Goal: Task Accomplishment & Management: Manage account settings

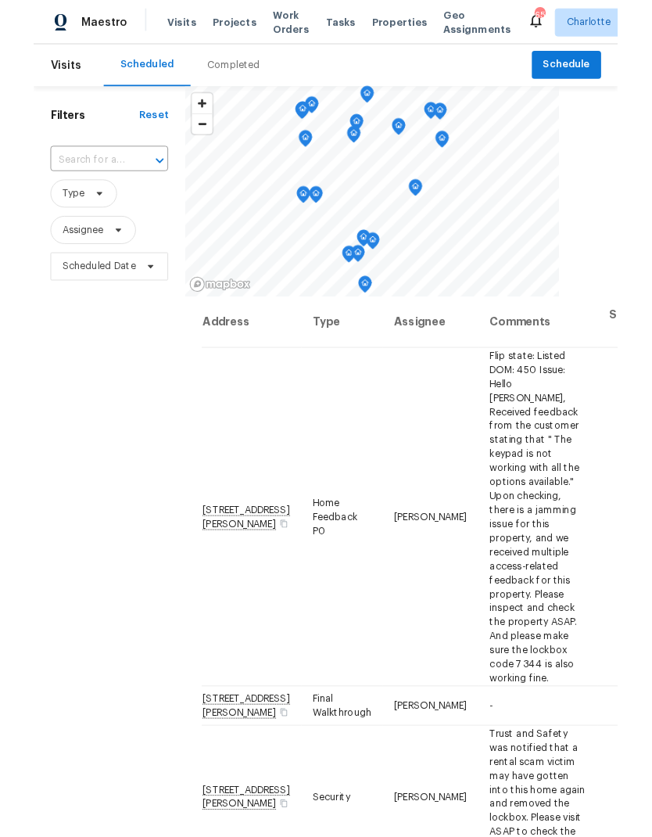
scroll to position [63, 0]
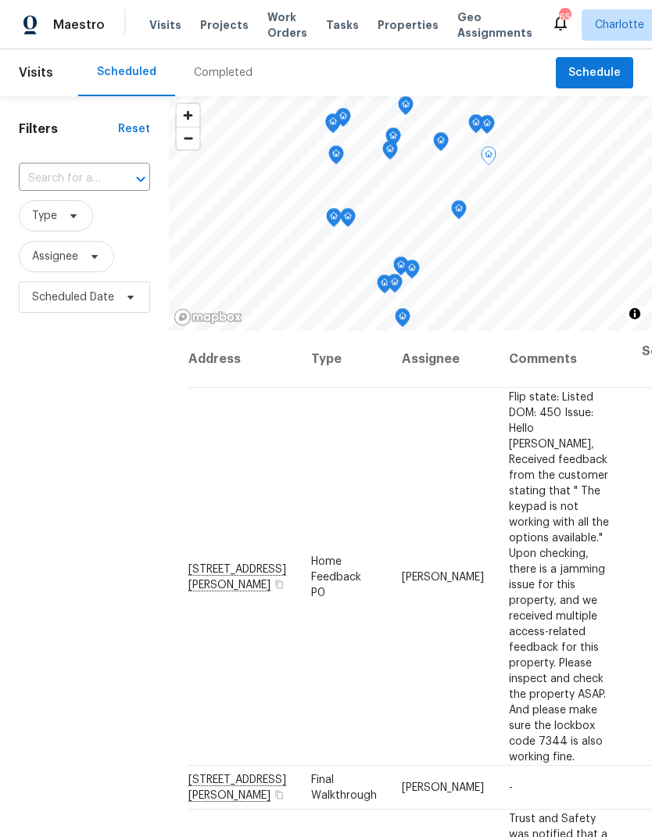
click at [62, 458] on div "Filters Reset ​ Type Assignee Scheduled Date" at bounding box center [84, 548] width 169 height 904
click at [288, 30] on span "Work Orders" at bounding box center [287, 24] width 40 height 31
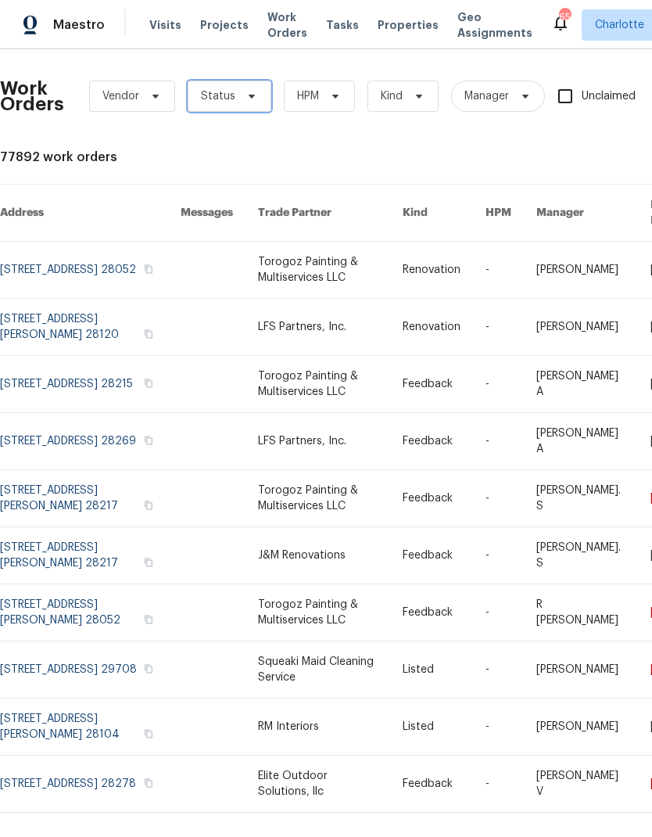
click at [241, 101] on span at bounding box center [249, 96] width 17 height 13
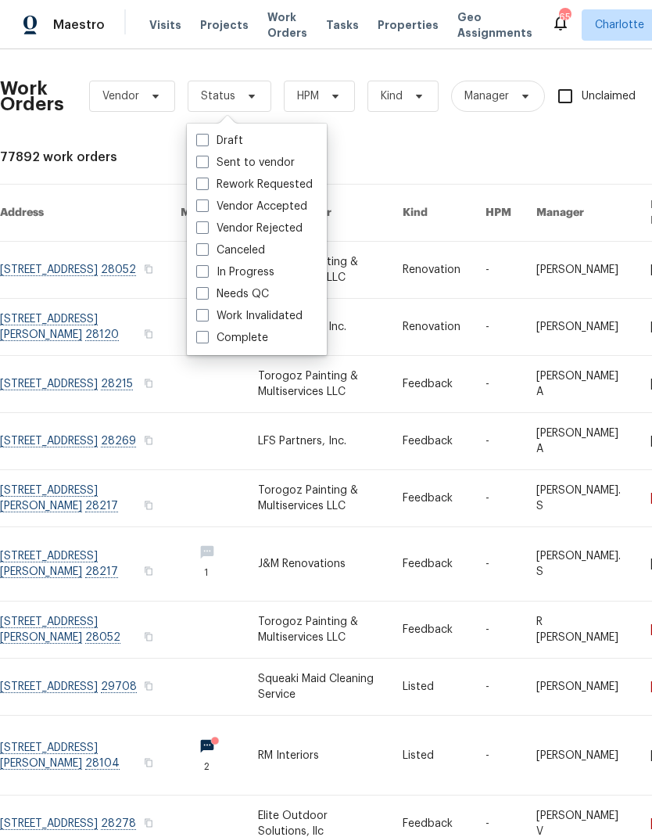
click at [254, 301] on label "Needs QC" at bounding box center [232, 294] width 73 height 16
click at [206, 296] on input "Needs QC" at bounding box center [201, 291] width 10 height 10
checkbox input "true"
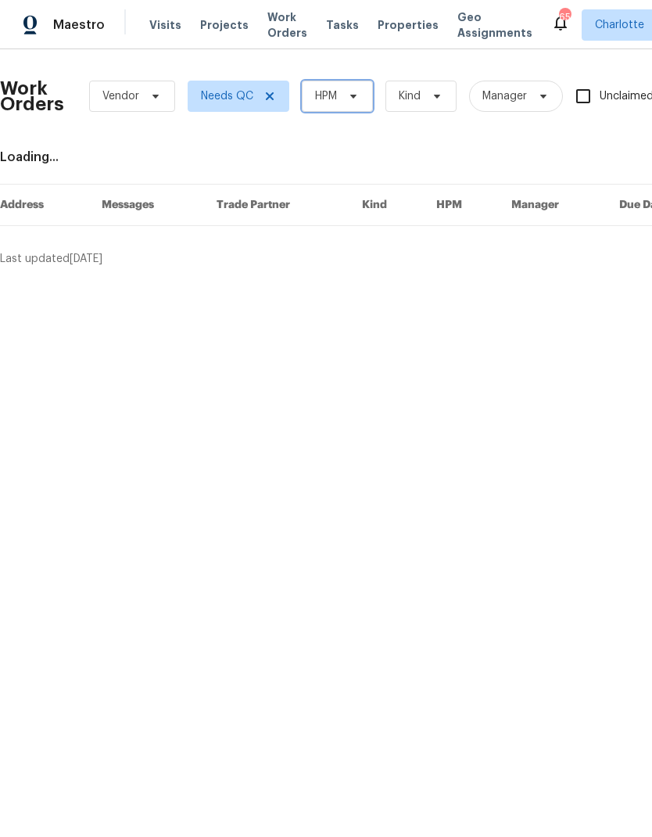
click at [351, 98] on icon at bounding box center [353, 96] width 13 height 13
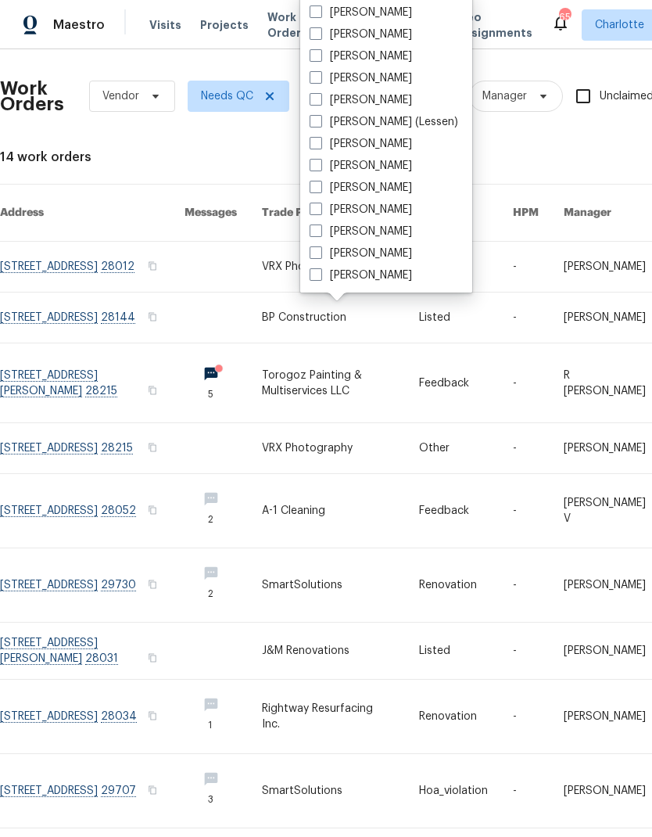
scroll to position [194, 0]
click at [393, 282] on label "[PERSON_NAME]" at bounding box center [361, 275] width 102 height 16
click at [320, 278] on input "[PERSON_NAME]" at bounding box center [315, 272] width 10 height 10
checkbox input "true"
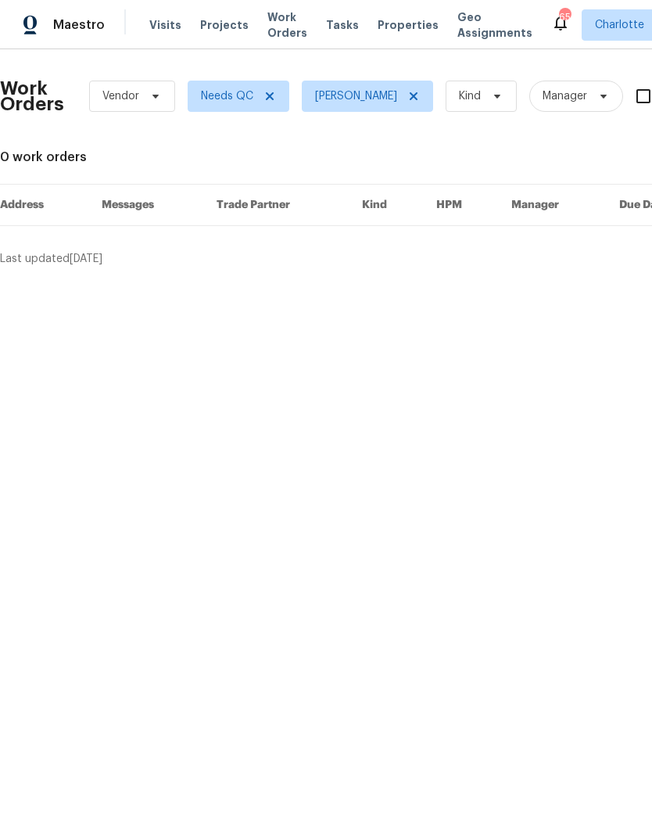
click at [71, 29] on span "Maestro" at bounding box center [79, 25] width 52 height 16
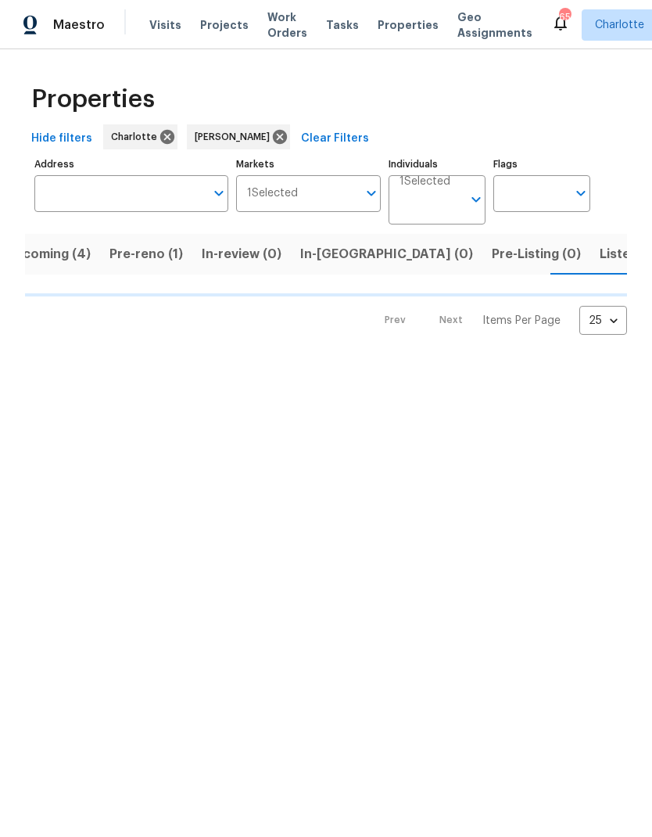
scroll to position [0, 31]
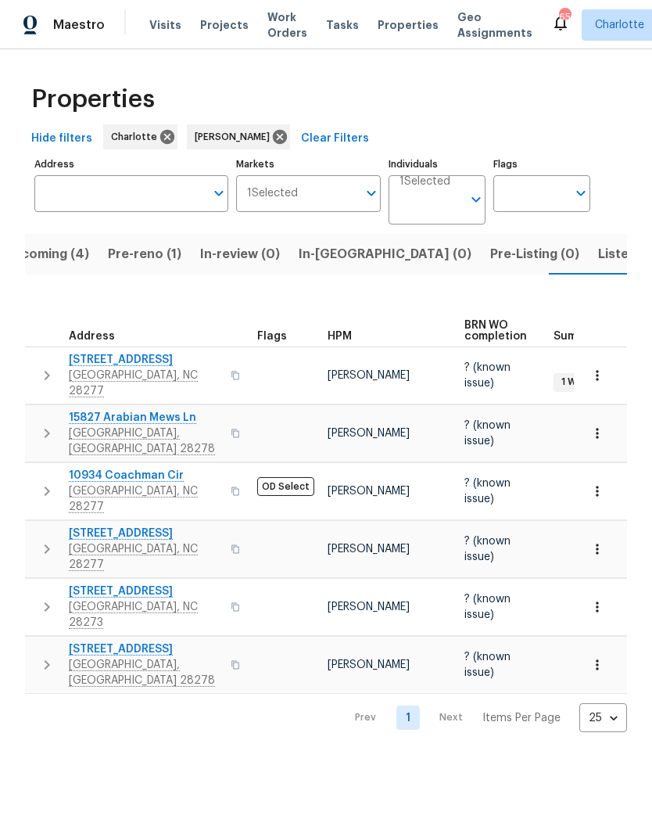
click at [321, 270] on button "In-reno (0)" at bounding box center [385, 254] width 192 height 41
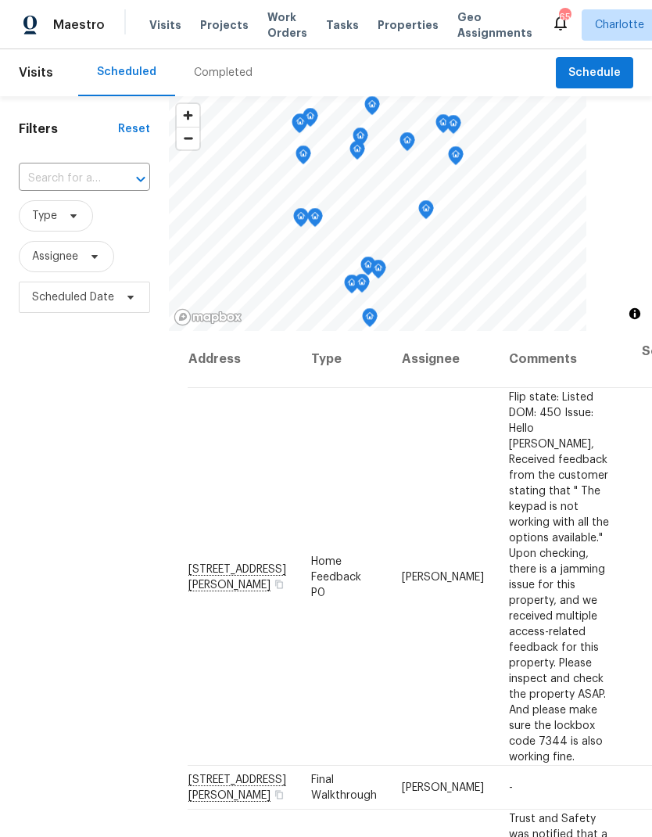
click at [267, 35] on span "Work Orders" at bounding box center [287, 24] width 40 height 31
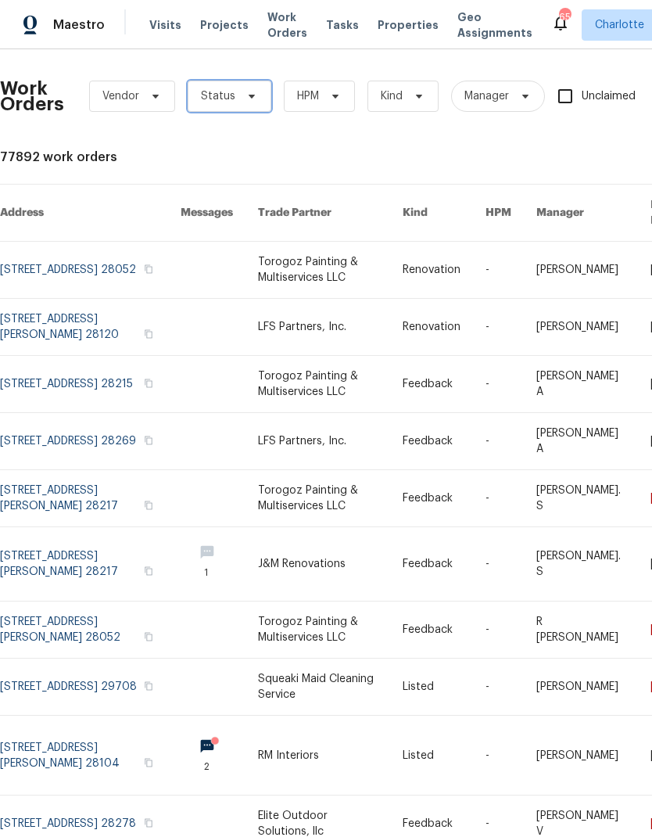
click at [235, 97] on span "Status" at bounding box center [230, 96] width 84 height 31
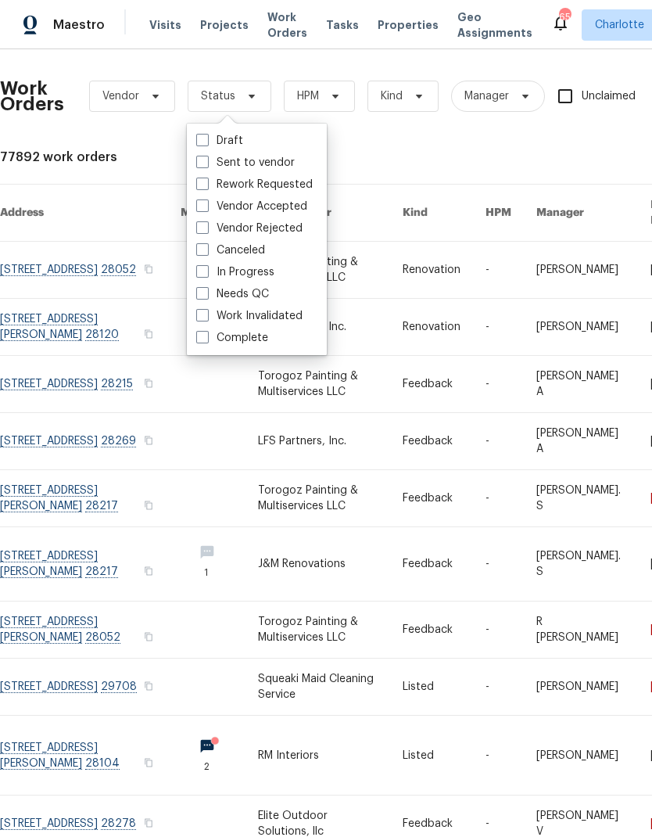
click at [257, 295] on label "Needs QC" at bounding box center [232, 294] width 73 height 16
click at [206, 295] on input "Needs QC" at bounding box center [201, 291] width 10 height 10
checkbox input "true"
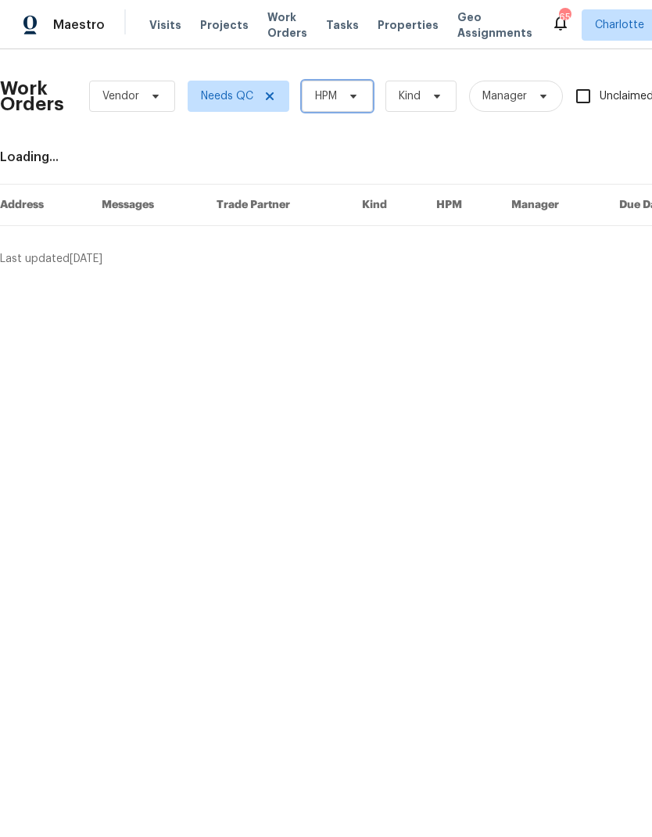
click at [359, 105] on span "HPM" at bounding box center [337, 96] width 71 height 31
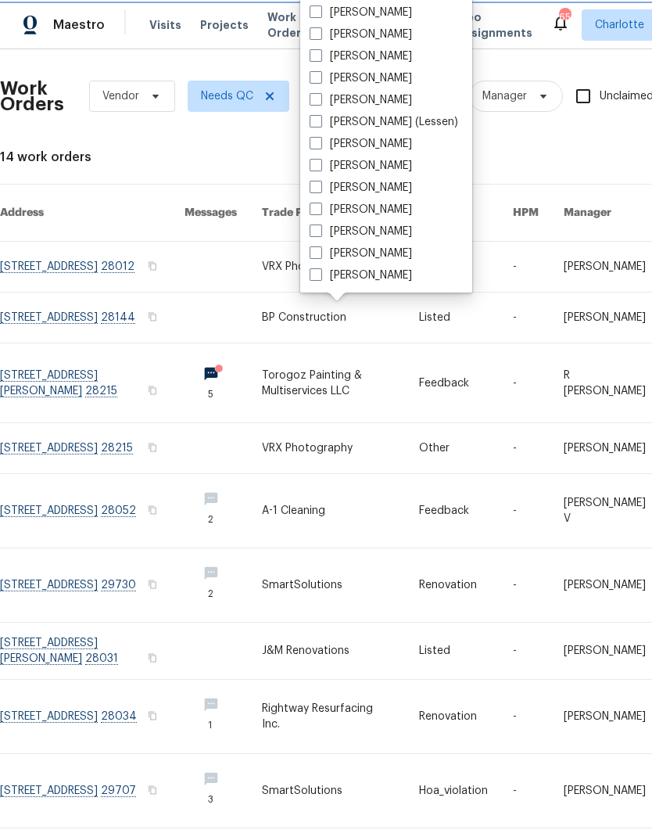
scroll to position [194, 0]
click at [384, 275] on label "[PERSON_NAME]" at bounding box center [361, 275] width 102 height 16
click at [320, 275] on input "[PERSON_NAME]" at bounding box center [315, 272] width 10 height 10
checkbox input "true"
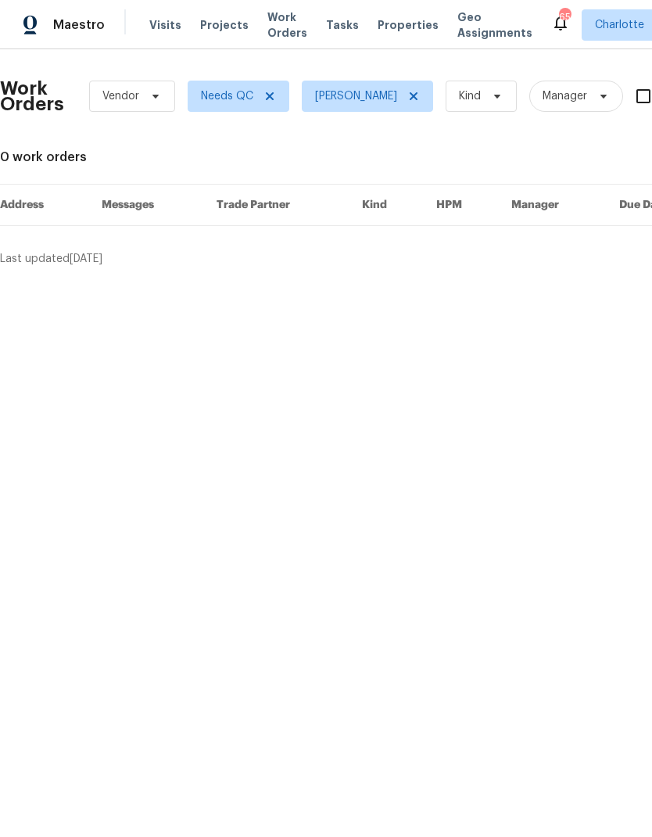
click at [81, 32] on span "Maestro" at bounding box center [79, 25] width 52 height 16
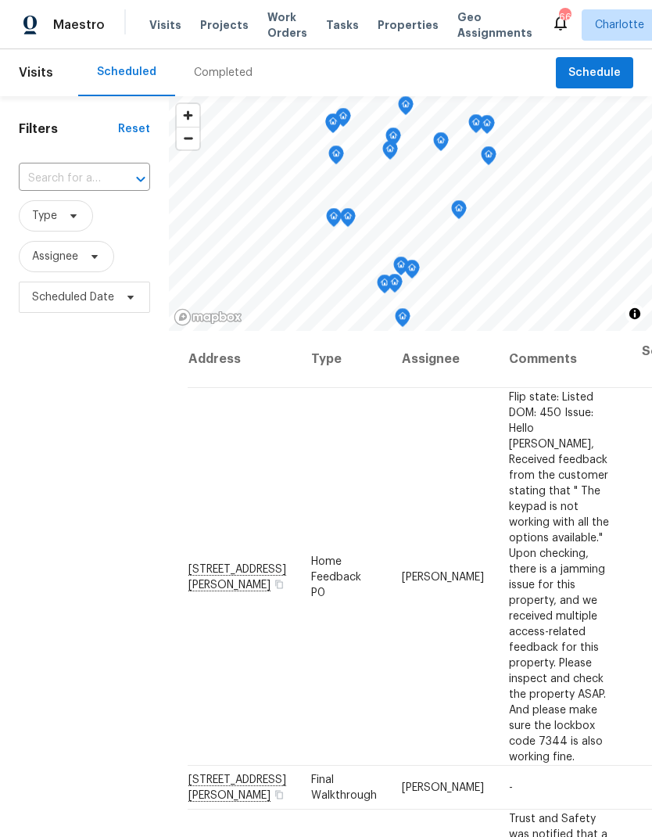
click at [106, 171] on input "text" at bounding box center [63, 179] width 88 height 24
type input "J"
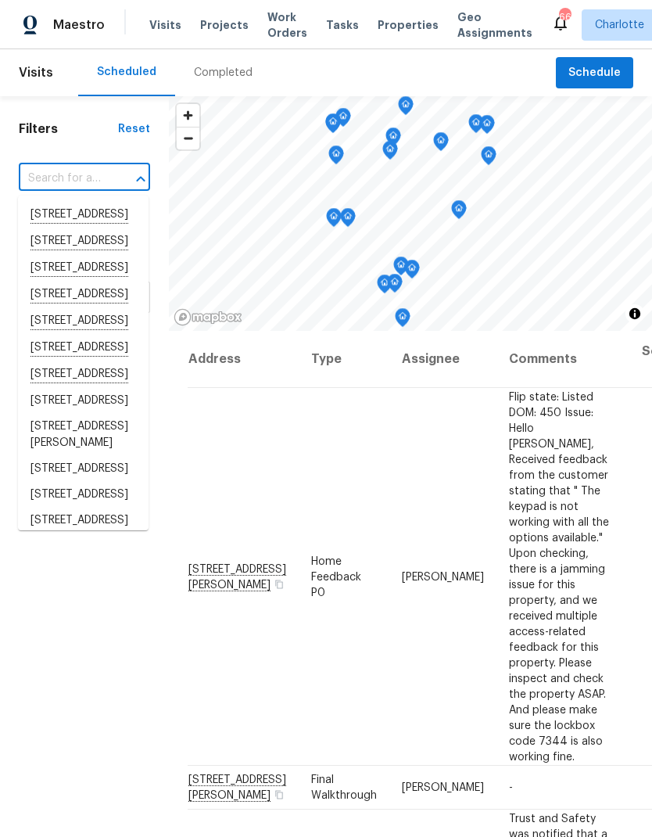
click at [150, 658] on div "Filters Reset ​ Type Assignee Scheduled Date" at bounding box center [84, 548] width 169 height 904
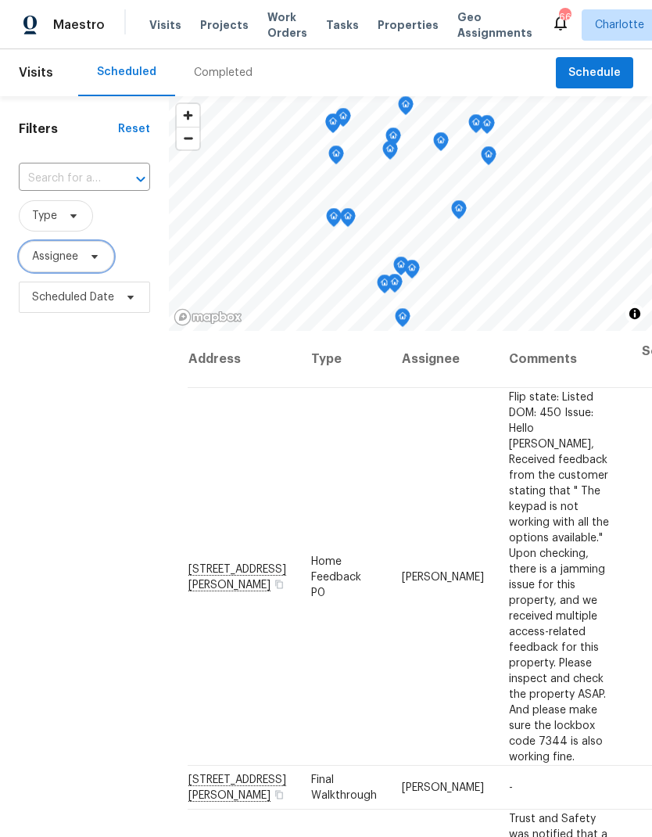
click at [99, 260] on icon at bounding box center [94, 256] width 13 height 13
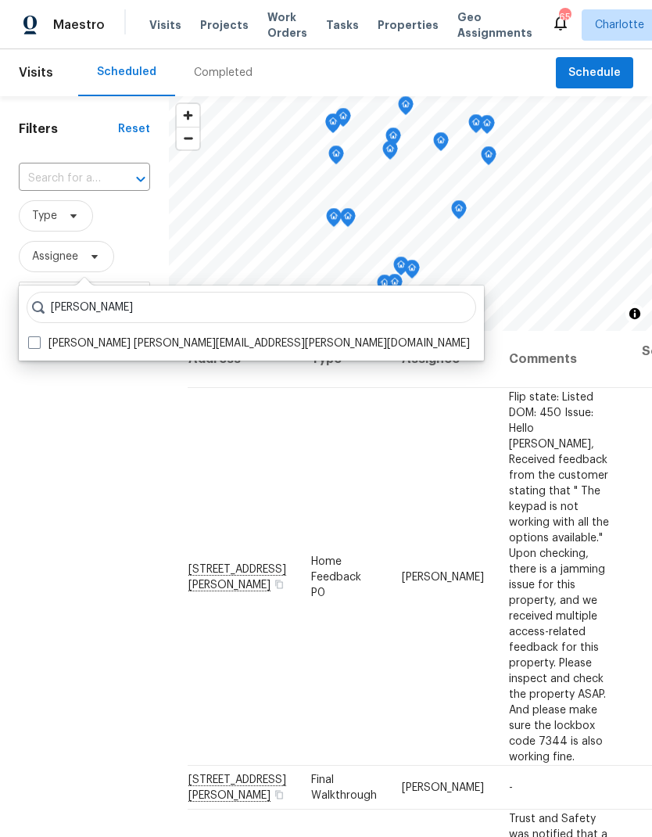
type input "Jason bouque"
click at [38, 340] on span at bounding box center [34, 342] width 13 height 13
click at [38, 340] on input "Jason Bouque jason.bouque@opendoor.com" at bounding box center [33, 341] width 10 height 10
checkbox input "true"
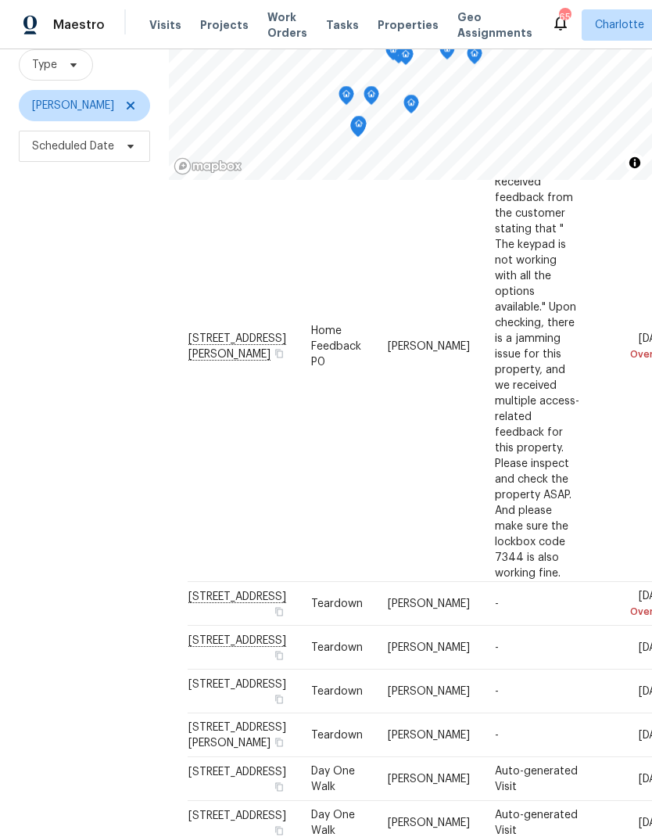
scroll to position [139, 0]
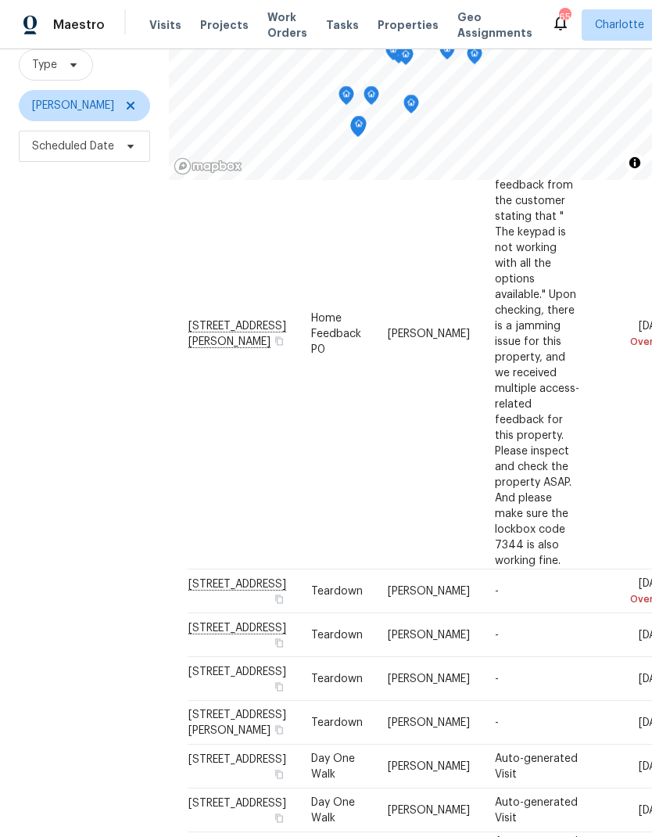
click at [70, 426] on div "Filters Reset ​ Type Jason Bouque Scheduled Date" at bounding box center [84, 397] width 169 height 904
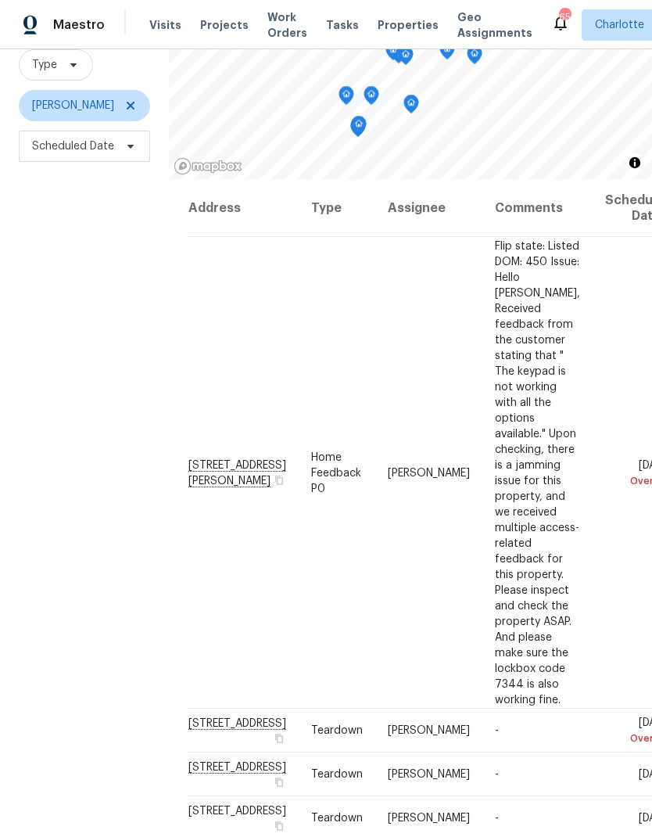
scroll to position [0, 0]
click at [66, 416] on div "Filters Reset ​ Type Jason Bouque Scheduled Date" at bounding box center [84, 397] width 169 height 904
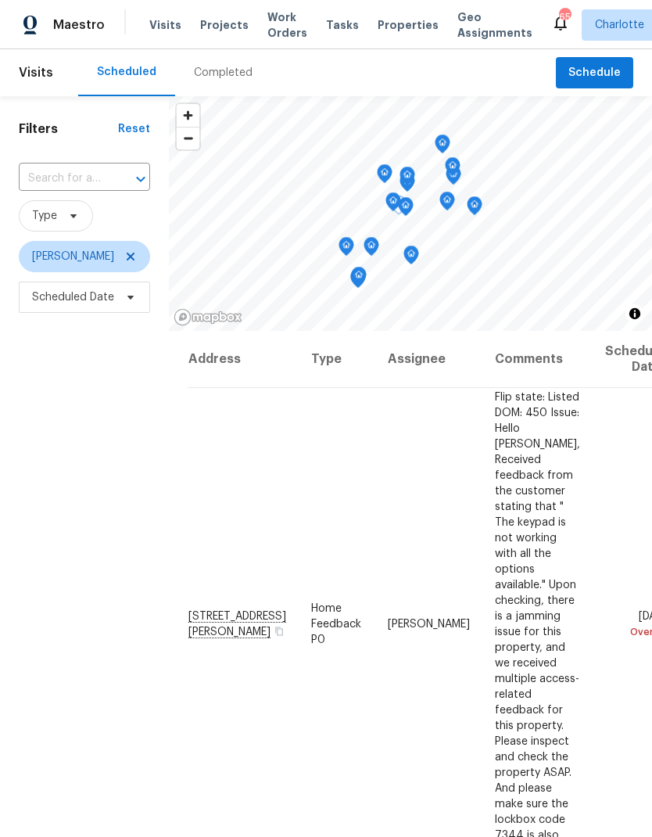
click at [599, 404] on td "Fri, Sep 05 Overdue" at bounding box center [633, 624] width 80 height 472
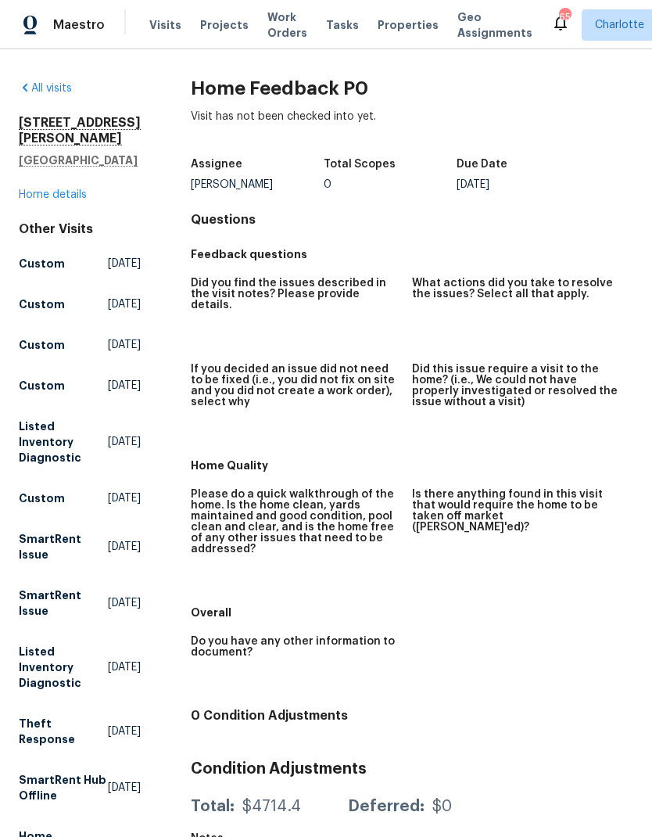
click at [50, 27] on div "Maestro" at bounding box center [52, 24] width 105 height 31
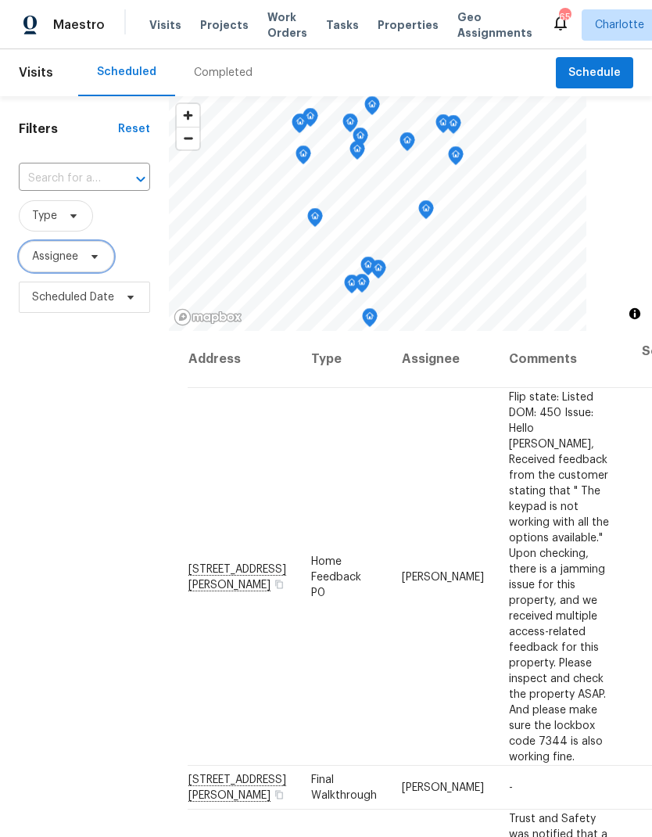
click at [79, 257] on span "Assignee" at bounding box center [66, 256] width 95 height 31
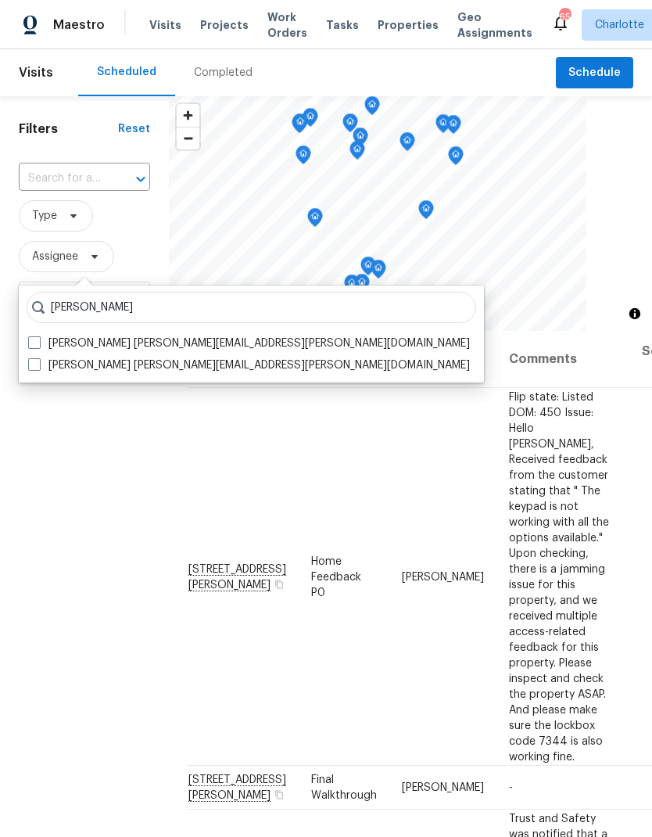
type input "Matthew barnhart"
click at [45, 342] on label "Matthew Barnhart matthew.barnhart@opendoor.com" at bounding box center [249, 344] width 442 height 16
click at [38, 342] on input "Matthew Barnhart matthew.barnhart@opendoor.com" at bounding box center [33, 341] width 10 height 10
checkbox input "true"
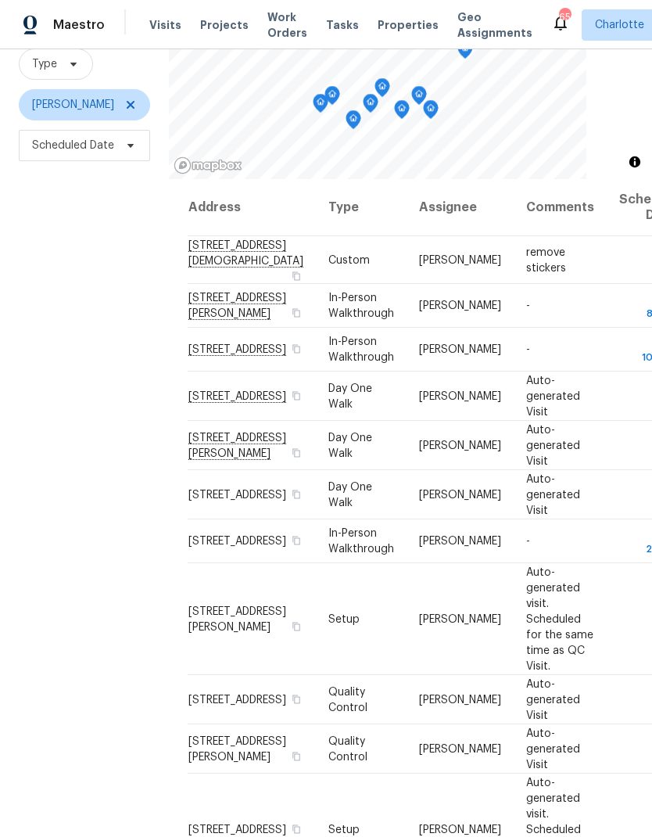
scroll to position [151, 0]
click at [9, 289] on div "Filters Reset ​ Type Matthew Barnhart Scheduled Date" at bounding box center [84, 397] width 169 height 904
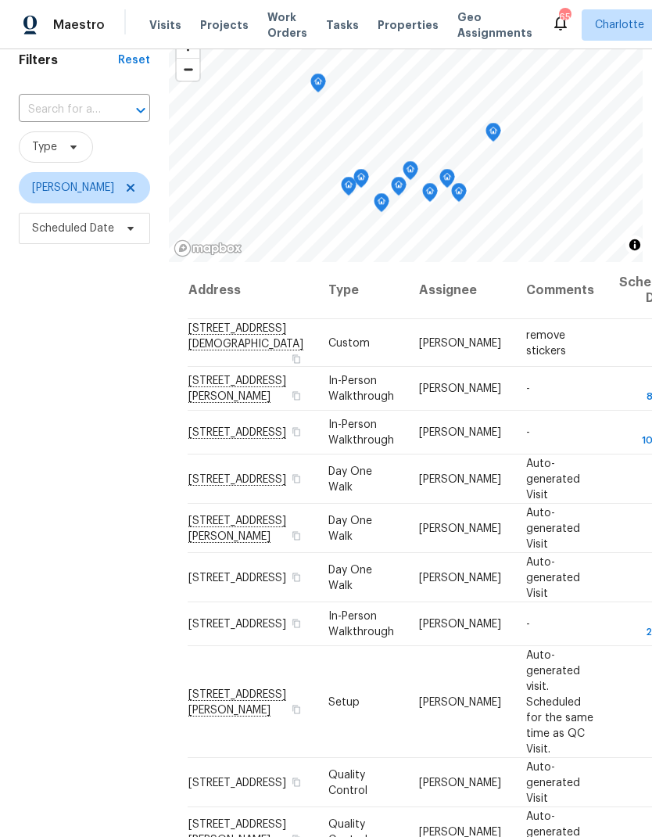
scroll to position [59, 0]
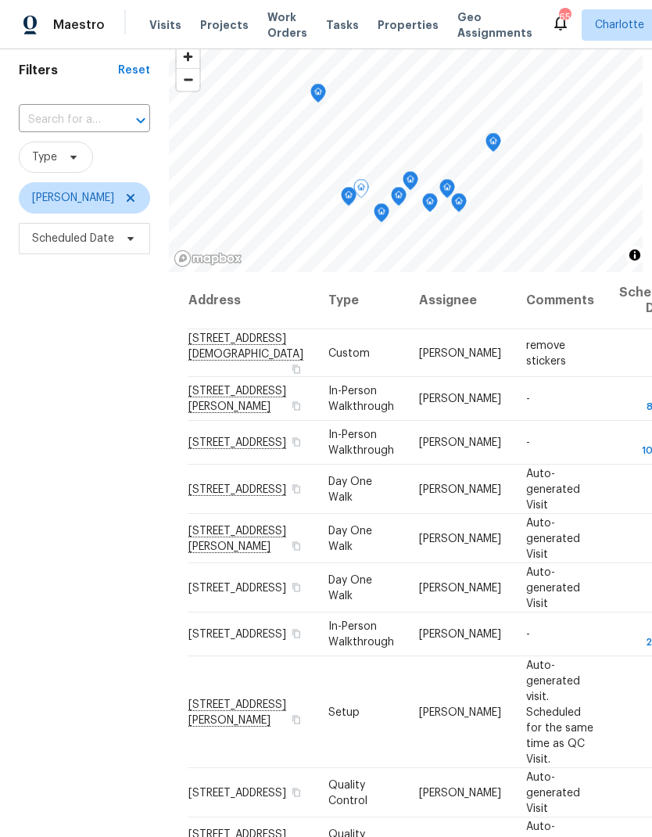
click at [63, 425] on div "Filters Reset ​ Type Matthew Barnhart Scheduled Date" at bounding box center [84, 490] width 169 height 904
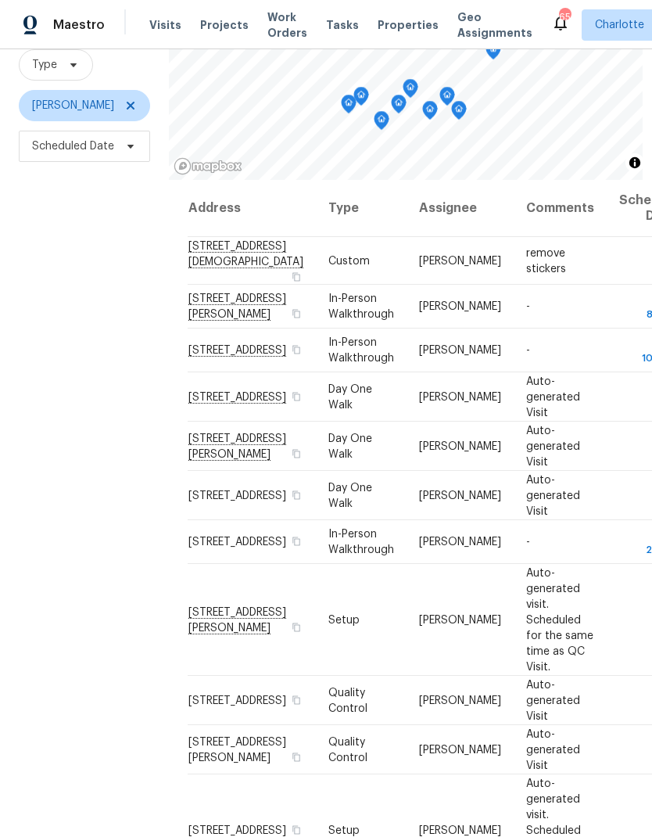
scroll to position [63, 0]
click at [75, 345] on div "Filters Reset ​ Type Matthew Barnhart Scheduled Date" at bounding box center [84, 397] width 169 height 904
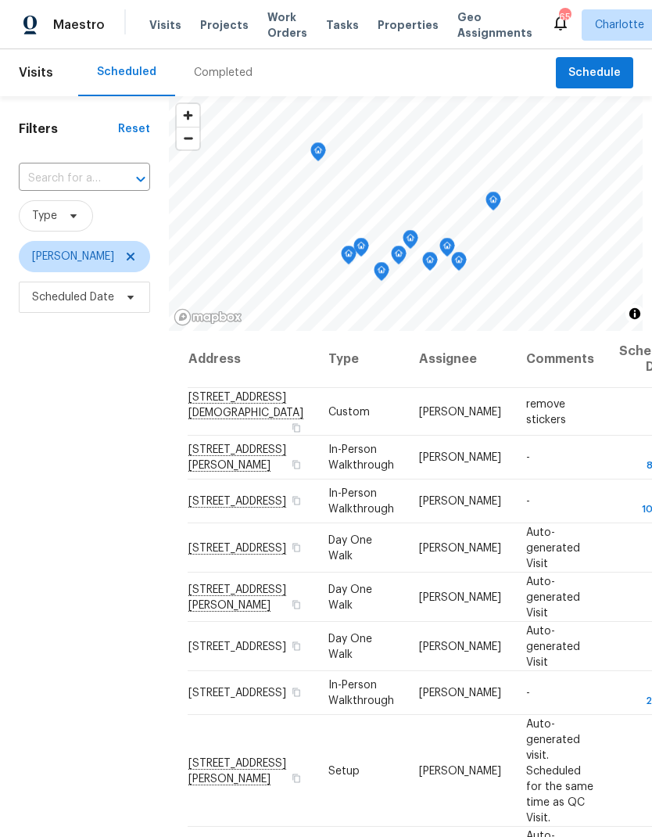
scroll to position [0, 0]
click at [137, 250] on icon at bounding box center [130, 256] width 13 height 13
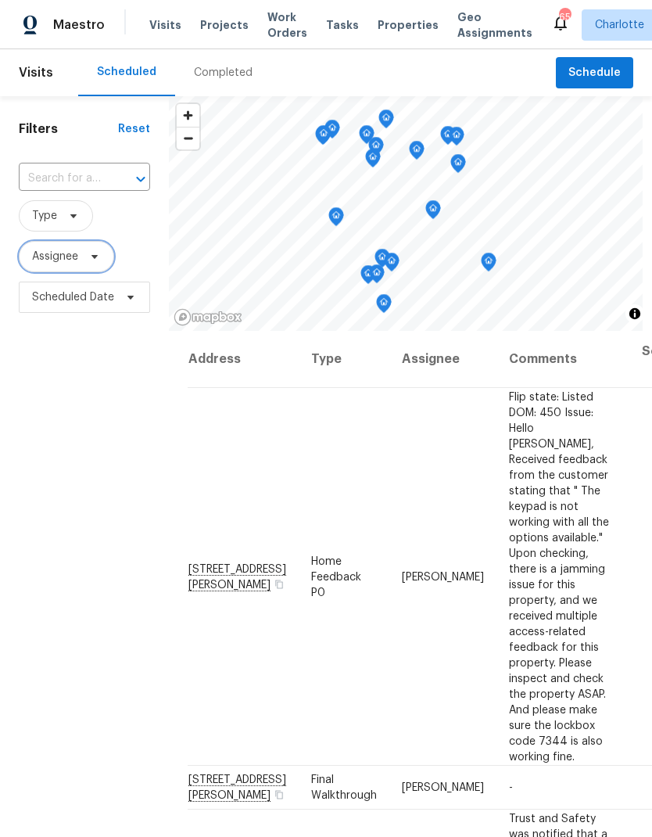
click at [100, 254] on icon at bounding box center [94, 256] width 13 height 13
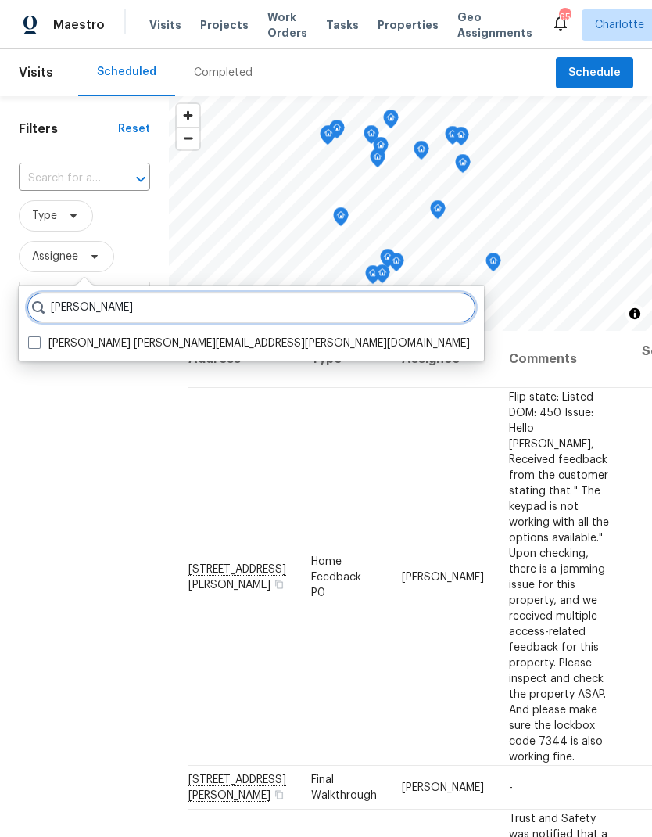
type input "Dan baquero"
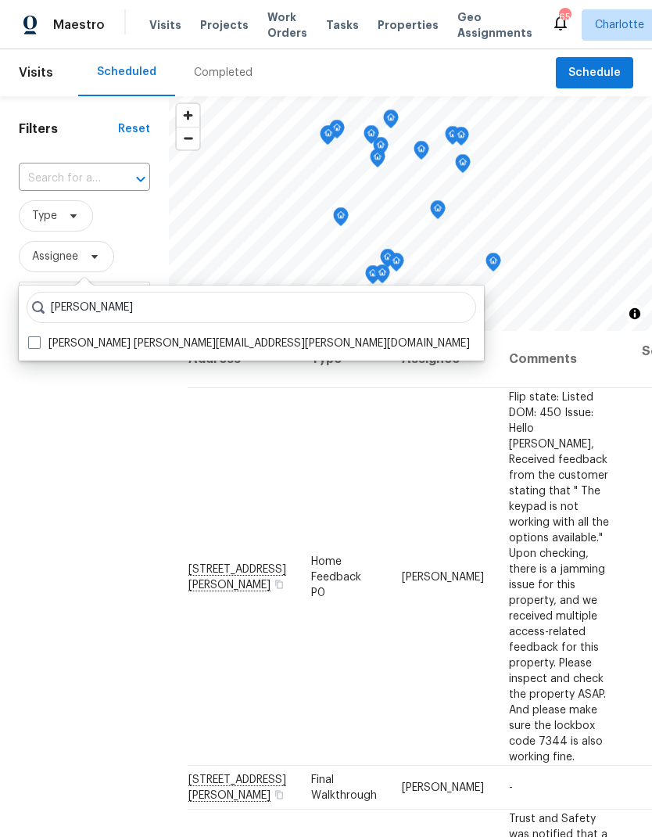
click at [31, 343] on span at bounding box center [34, 342] width 13 height 13
click at [31, 343] on input "Dan Baquero dan.baquero@opendoor.com" at bounding box center [33, 341] width 10 height 10
checkbox input "true"
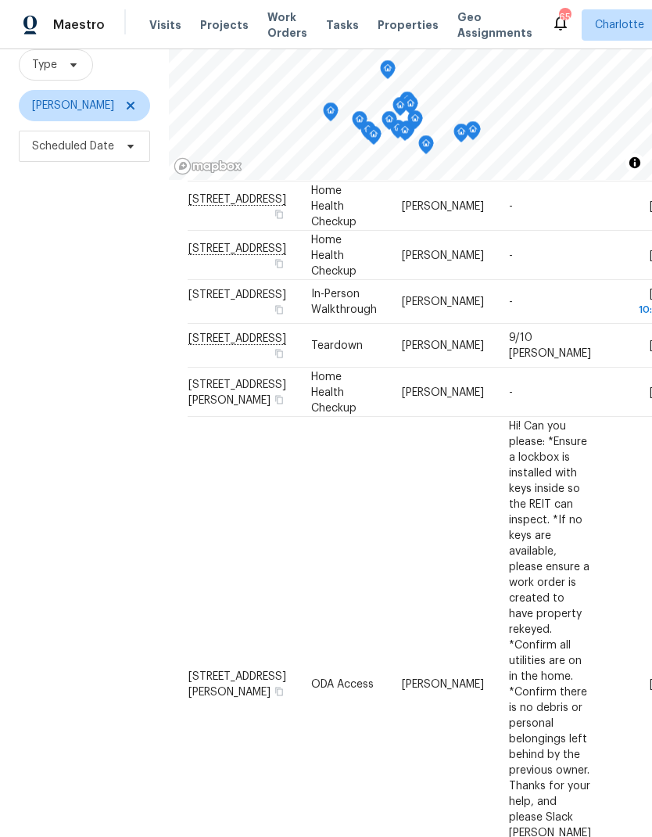
scroll to position [310, 0]
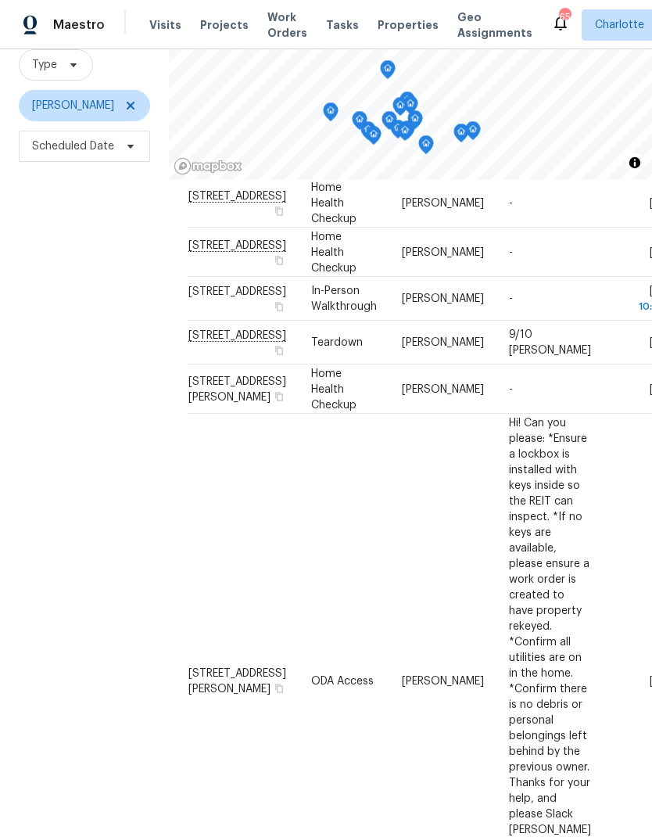
click at [41, 560] on div "Filters Reset ​ Type Dan Baquero Scheduled Date" at bounding box center [84, 397] width 169 height 904
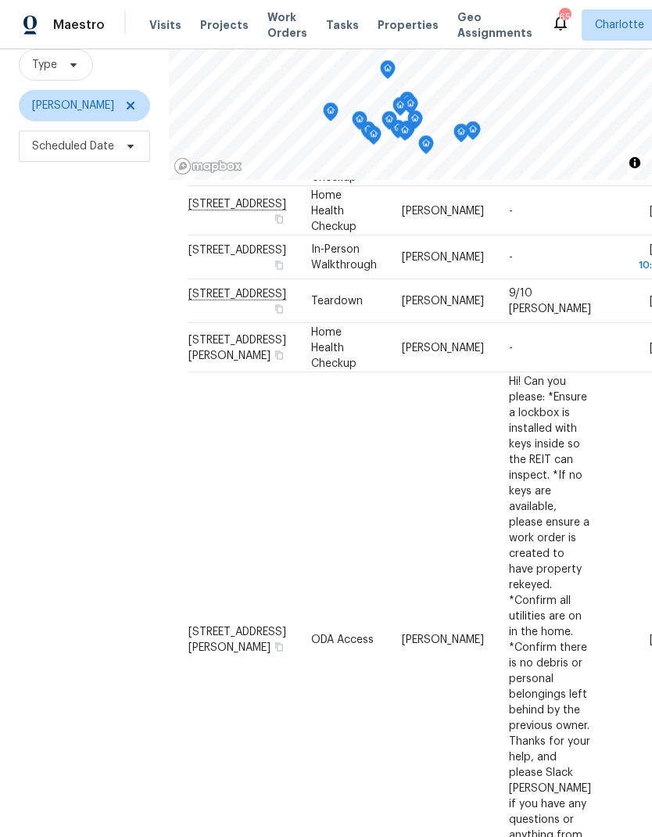
scroll to position [353, 0]
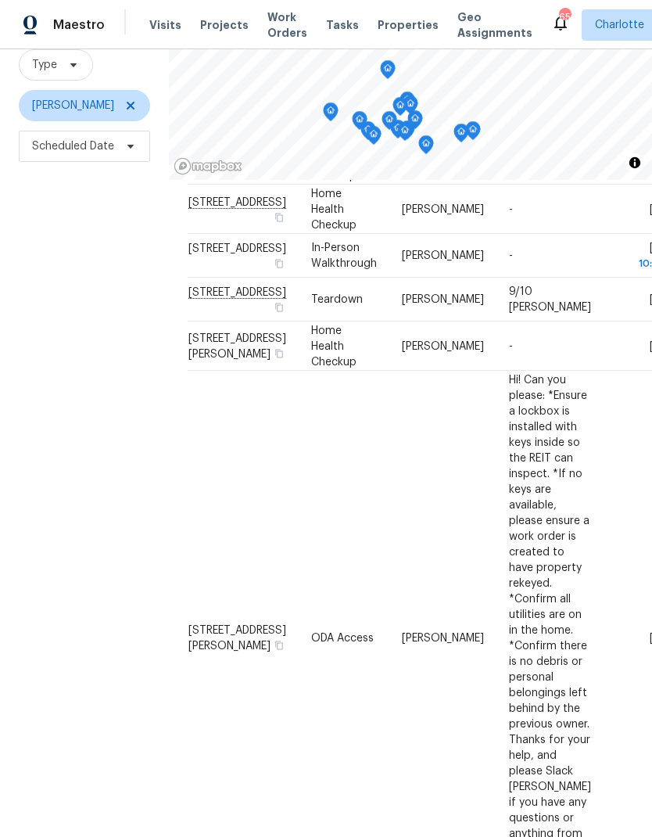
click at [46, 544] on div "Filters Reset ​ Type Dan Baquero Scheduled Date" at bounding box center [84, 397] width 169 height 904
click at [124, 102] on icon at bounding box center [130, 105] width 13 height 13
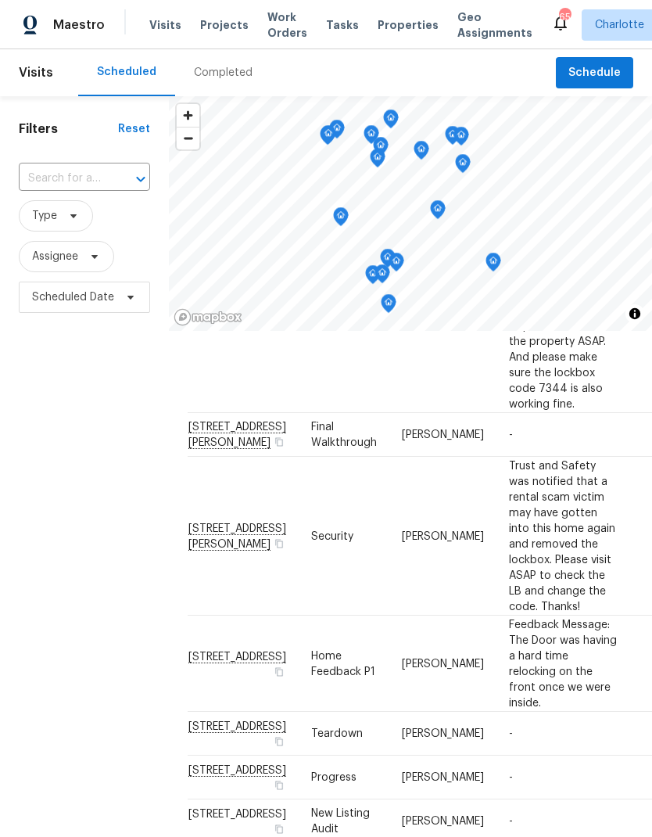
click at [63, 421] on div "Filters Reset ​ Type Assignee Scheduled Date" at bounding box center [84, 548] width 169 height 904
click at [69, 50] on header "Visits Scheduled Completed Schedule" at bounding box center [326, 72] width 652 height 47
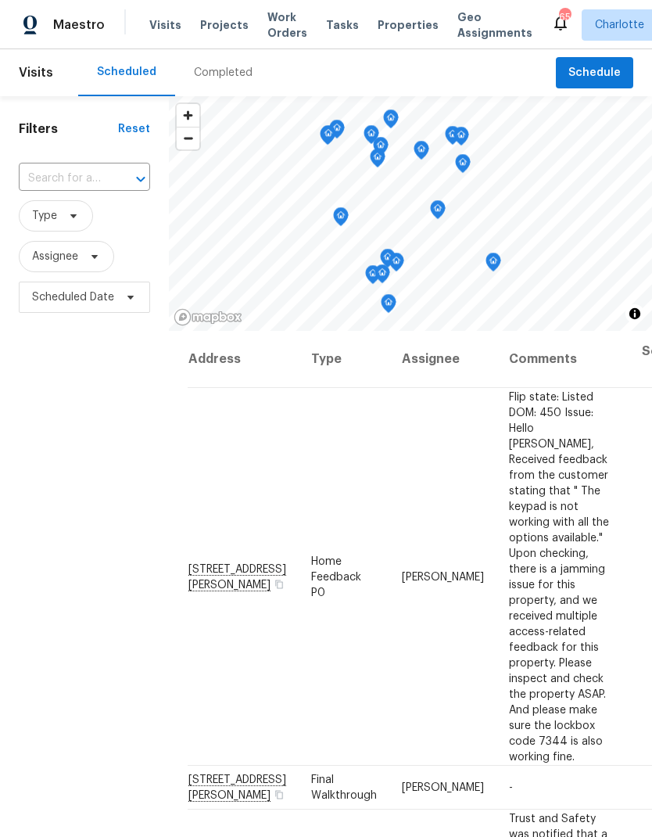
click at [77, 429] on div "Filters Reset ​ Type Assignee Scheduled Date" at bounding box center [84, 548] width 169 height 904
click at [0, 0] on icon at bounding box center [0, 0] width 0 height 0
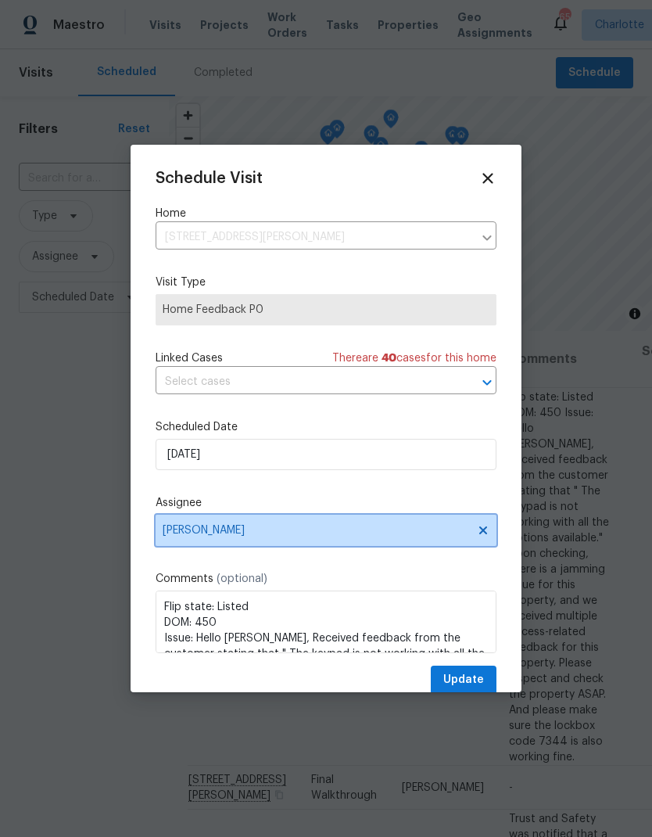
click at [479, 537] on icon at bounding box center [483, 530] width 13 height 13
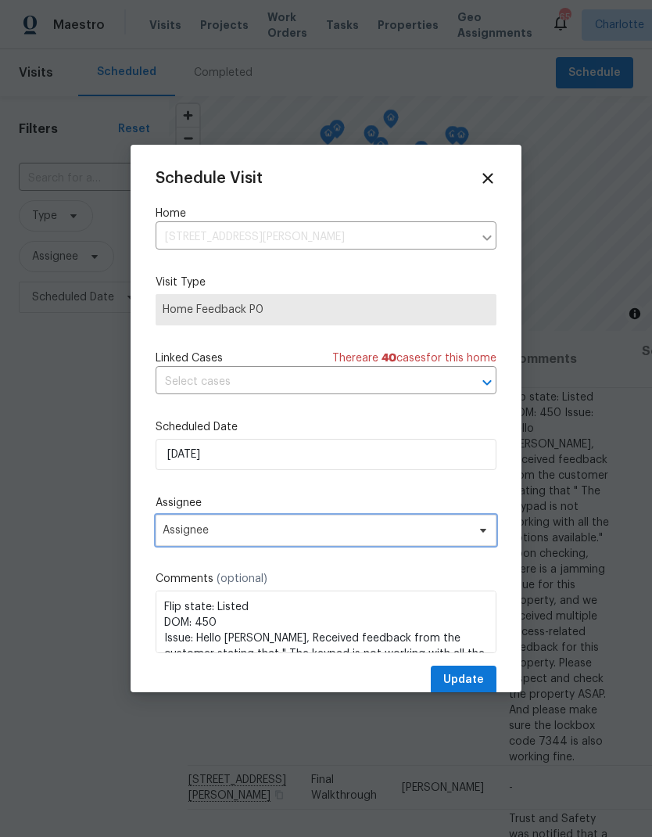
click at [481, 537] on icon at bounding box center [483, 530] width 13 height 13
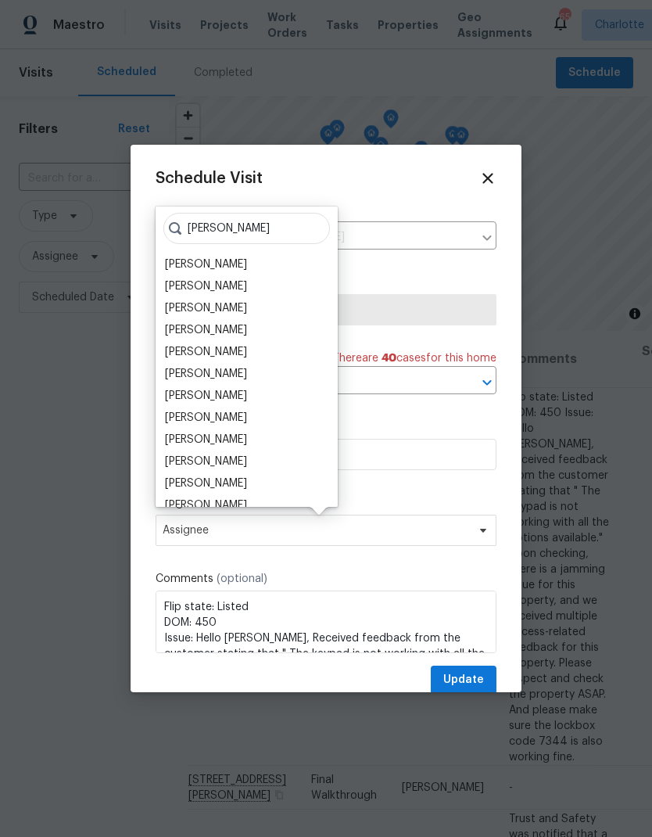
type input "Ryan"
click at [226, 488] on div "[PERSON_NAME]" at bounding box center [206, 484] width 82 height 16
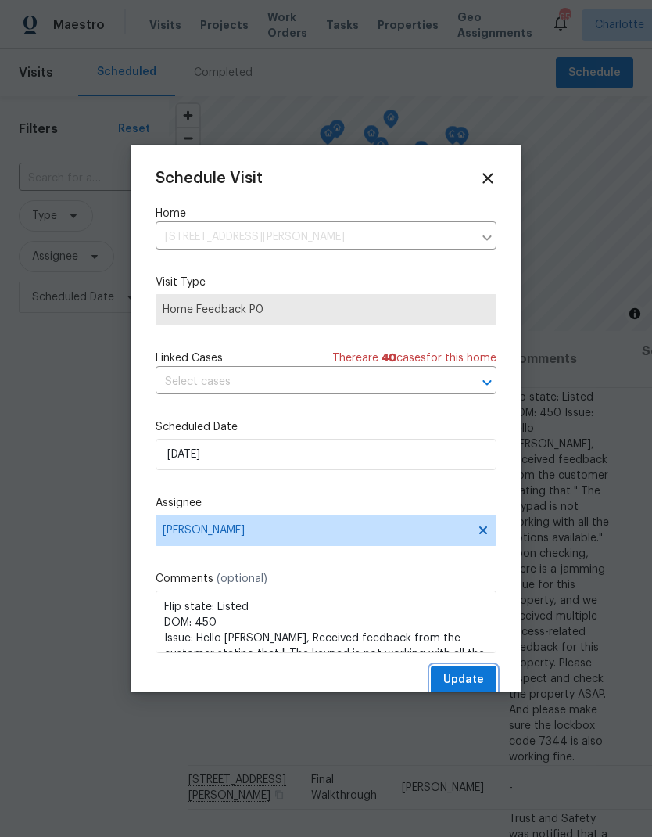
click at [483, 673] on button "Update" at bounding box center [464, 680] width 66 height 29
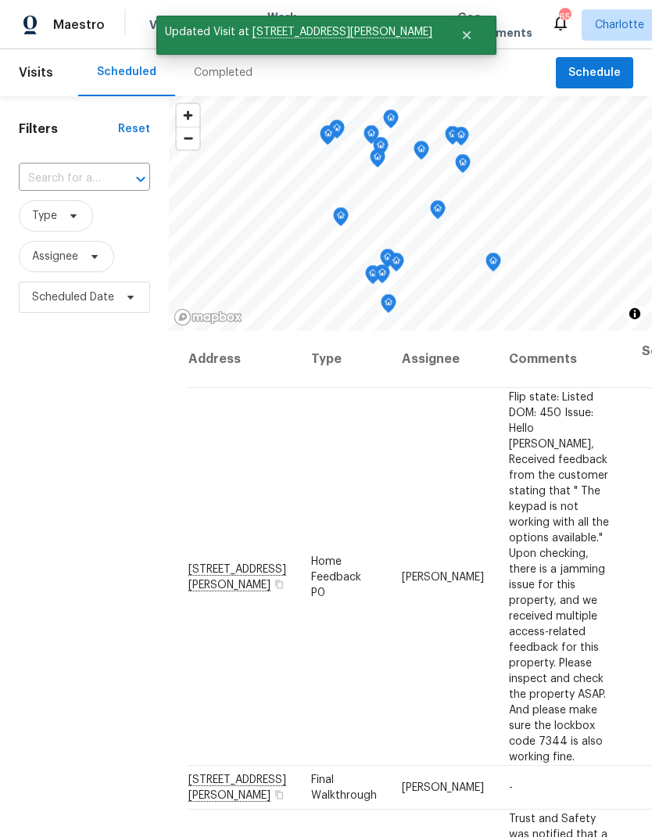
click at [64, 404] on div "Filters Reset ​ Type Assignee Scheduled Date" at bounding box center [84, 548] width 169 height 904
click at [0, 0] on icon at bounding box center [0, 0] width 0 height 0
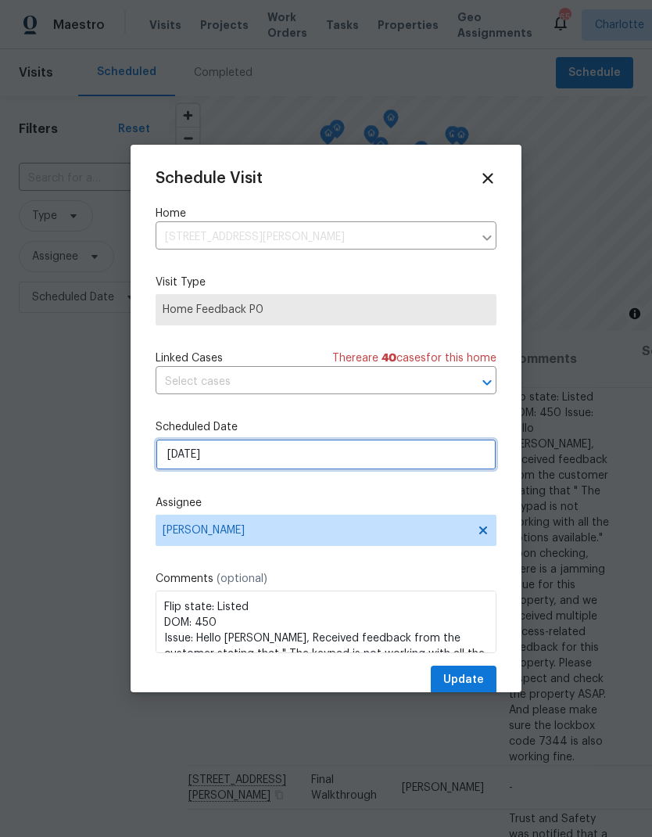
click at [267, 470] on input "9/5/2025" at bounding box center [326, 454] width 341 height 31
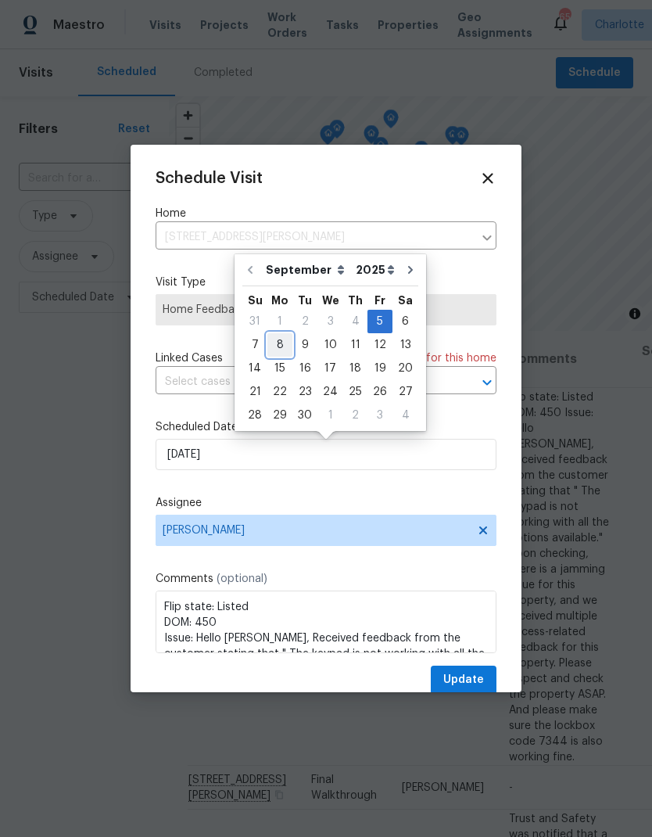
click at [282, 346] on div "8" at bounding box center [279, 345] width 25 height 22
type input "9/8/2025"
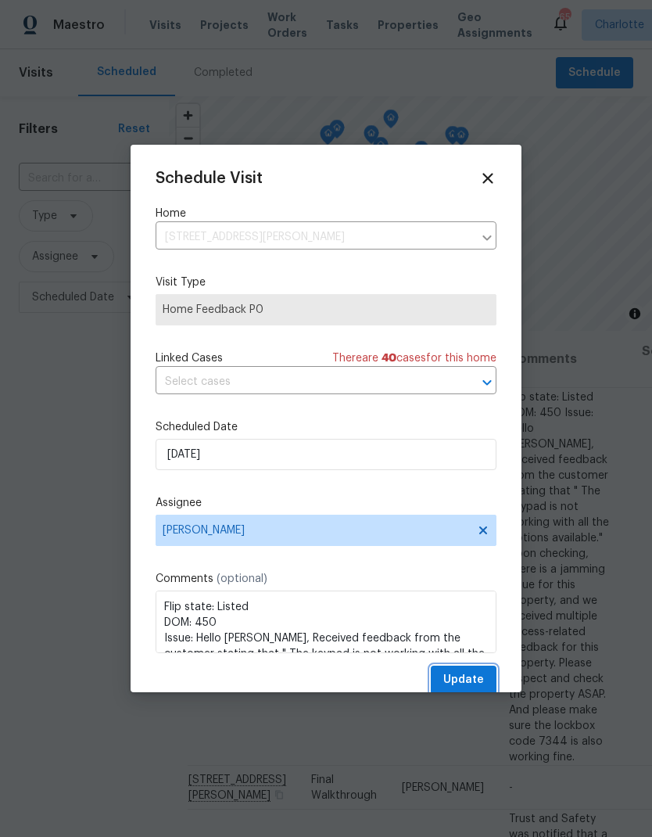
click at [482, 677] on span "Update" at bounding box center [463, 680] width 41 height 20
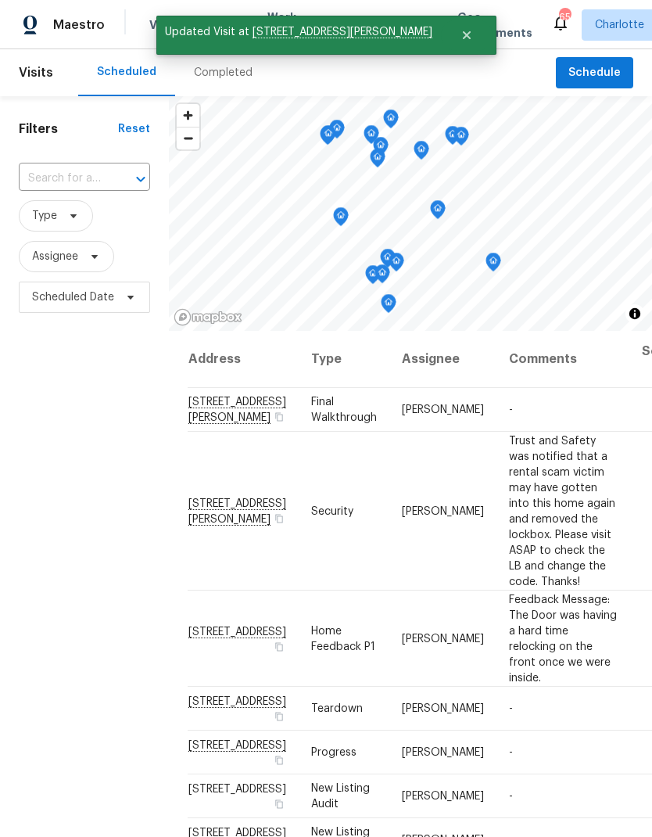
click at [69, 411] on div "Filters Reset ​ Type Assignee Scheduled Date" at bounding box center [84, 548] width 169 height 904
click at [47, 40] on div "Maestro" at bounding box center [52, 24] width 105 height 31
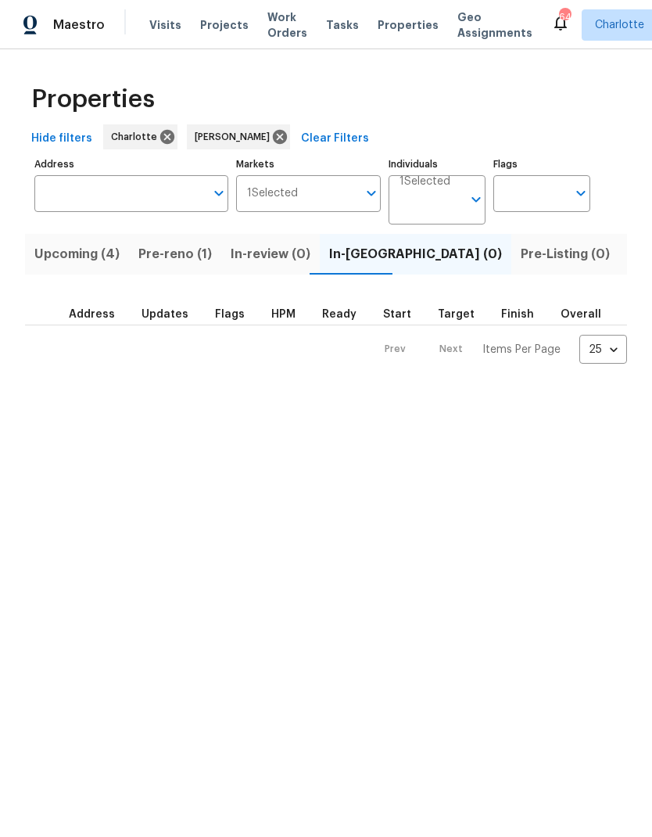
scroll to position [0, 31]
